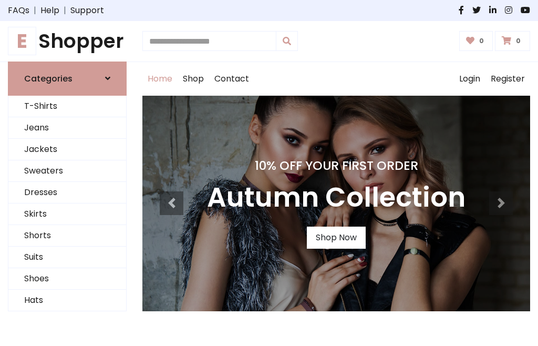
click at [269, 173] on h4 "10% Off Your First Order" at bounding box center [336, 165] width 258 height 15
click at [336, 237] on link "Shop Now" at bounding box center [336, 237] width 59 height 22
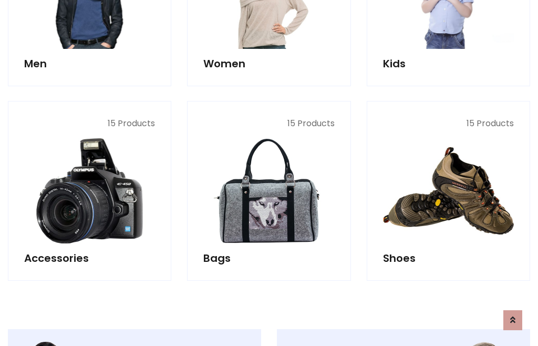
scroll to position [1047, 0]
